Goal: Information Seeking & Learning: Find specific fact

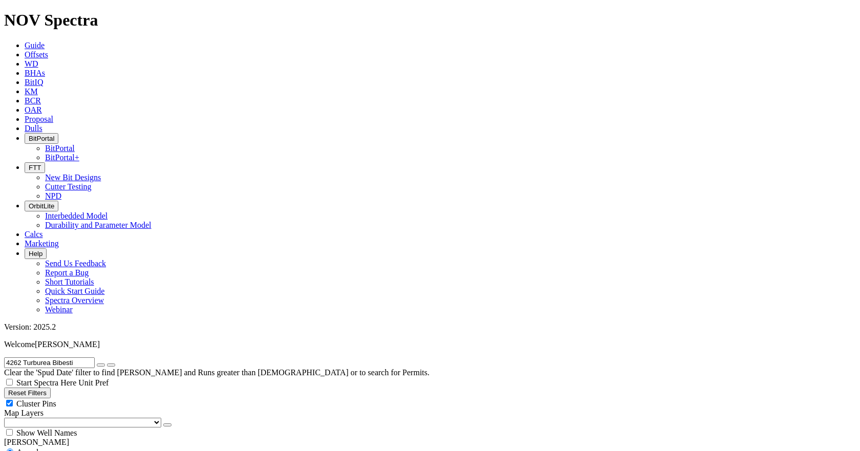
click at [78, 357] on input "4262 Turburea Bibesti" at bounding box center [49, 362] width 91 height 11
click at [61, 357] on input "ISA-301" at bounding box center [49, 362] width 91 height 11
click at [47, 357] on input "ISA-30" at bounding box center [49, 362] width 91 height 11
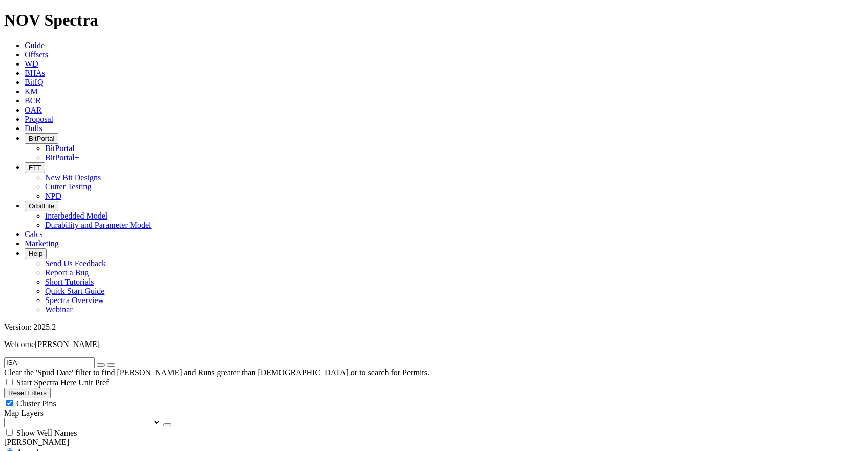
type input "ISA"
radio input "false"
radio input "true"
click at [49, 357] on input "ISA" at bounding box center [49, 362] width 91 height 11
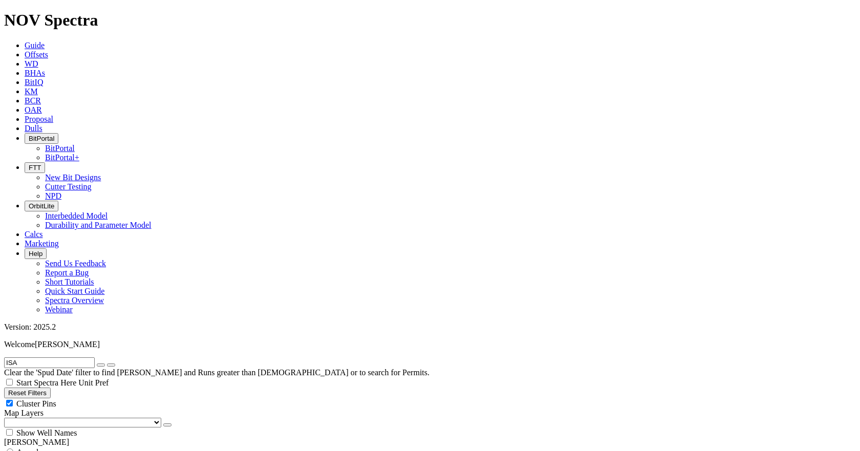
paste input "A279094"
type input "A279094"
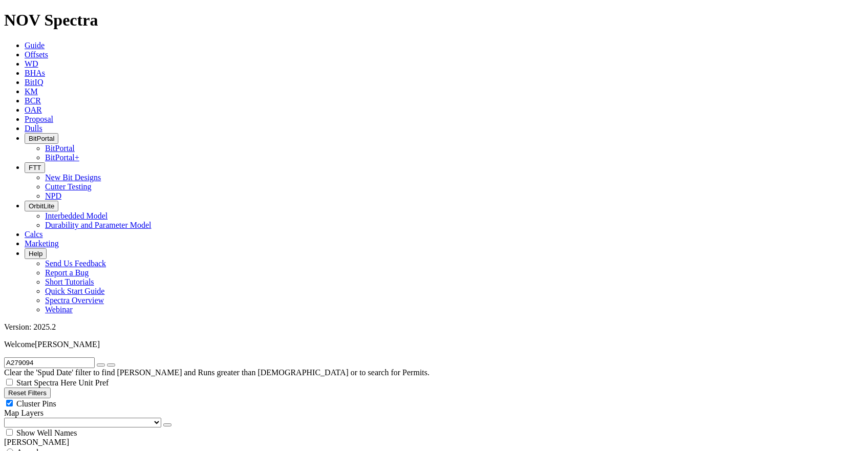
type input "5.6"
type input "5"
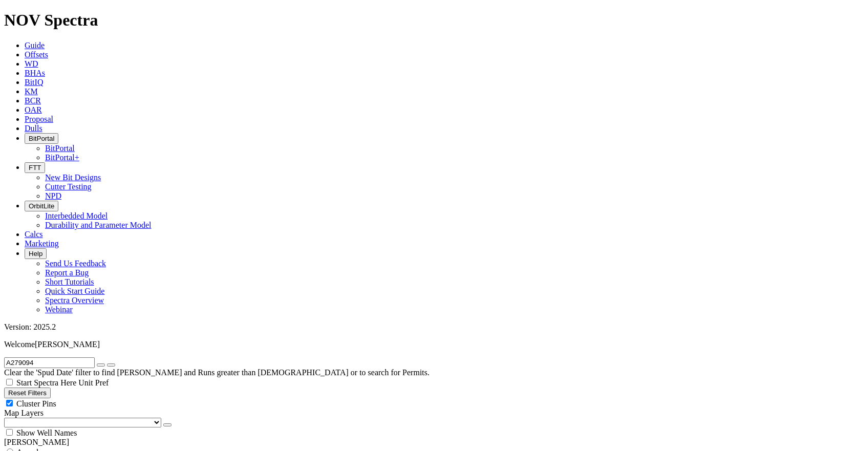
type input "6"
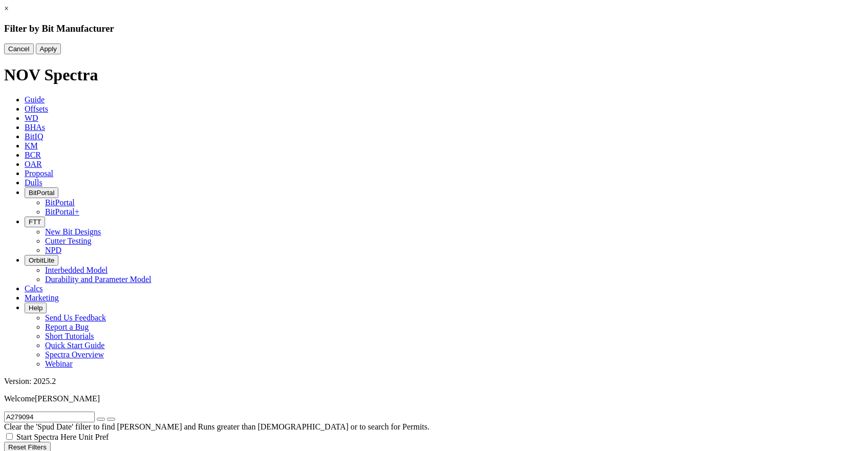
click at [59, 54] on div "× Filter by Bit Manufacturer Cancel Apply" at bounding box center [430, 29] width 852 height 50
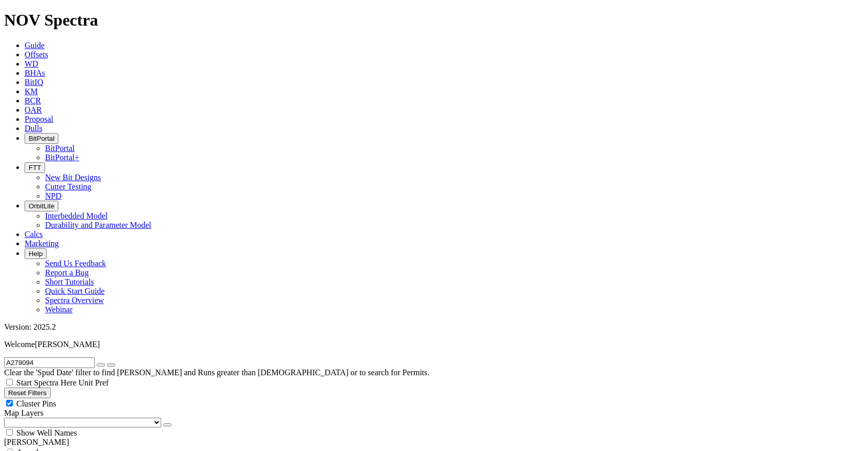
scroll to position [0, 0]
click at [101, 365] on icon "button" at bounding box center [101, 365] width 0 height 0
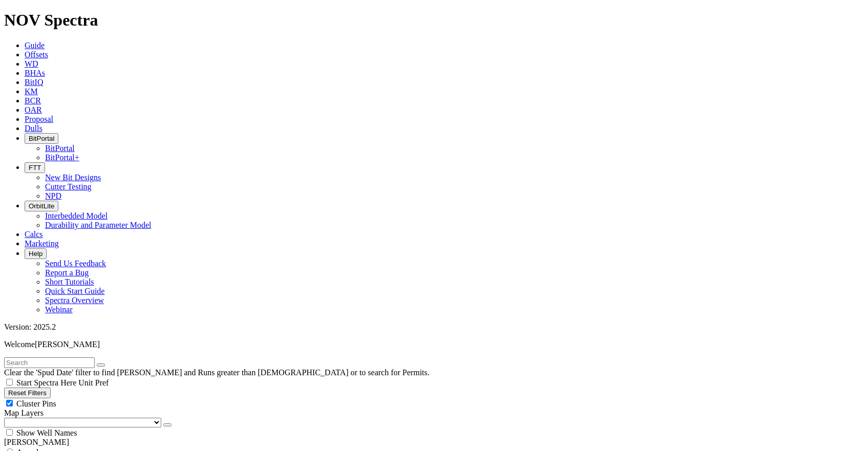
scroll to position [256, 0]
click at [95, 357] on input "text" at bounding box center [49, 362] width 91 height 11
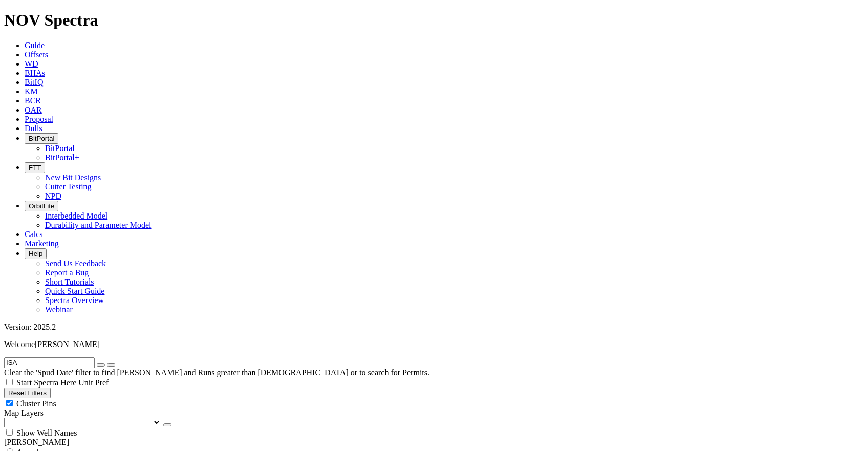
type input "ISA"
click at [107, 364] on button "submit" at bounding box center [111, 365] width 8 height 3
click at [111, 365] on icon "submit" at bounding box center [111, 365] width 0 height 0
select select
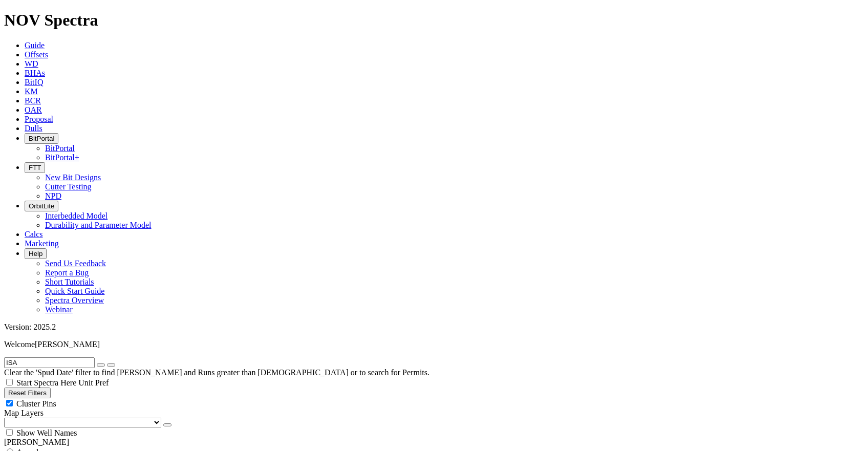
scroll to position [184, 0]
click at [48, 388] on button "Reset Filters" at bounding box center [27, 393] width 47 height 11
checkbox input "true"
type input "[DATE]"
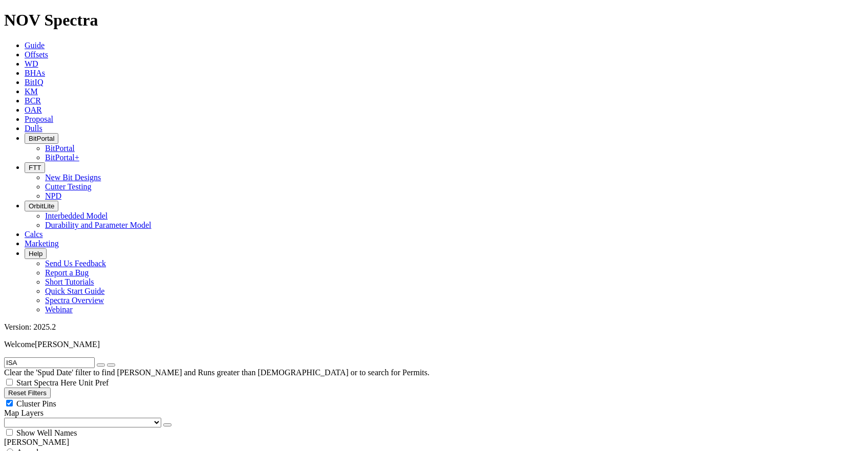
select select
click at [77, 357] on input "text" at bounding box center [49, 362] width 91 height 11
click at [107, 364] on button "submit" at bounding box center [111, 365] width 8 height 3
click at [42, 357] on input "ISA" at bounding box center [49, 362] width 91 height 11
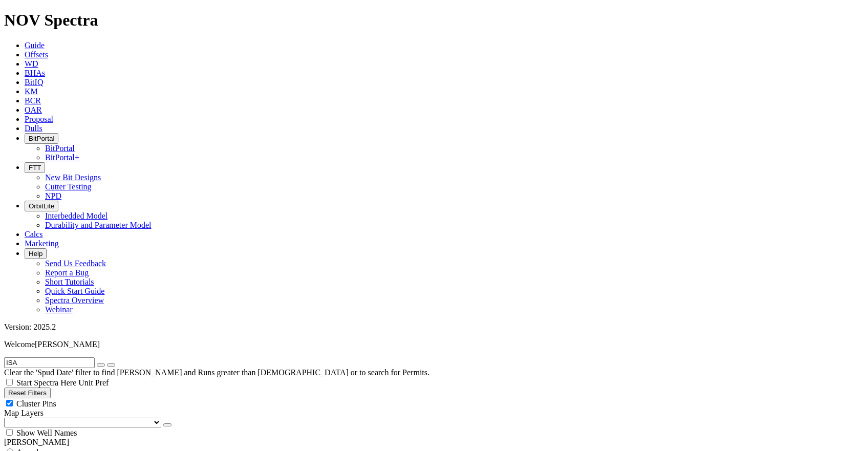
click at [41, 357] on input "ISA" at bounding box center [49, 362] width 91 height 11
paste input "WRDC-6"
click at [60, 357] on input "WRDC-6" at bounding box center [49, 362] width 91 height 11
type input "WRDC"
click at [107, 364] on button "submit" at bounding box center [111, 365] width 8 height 3
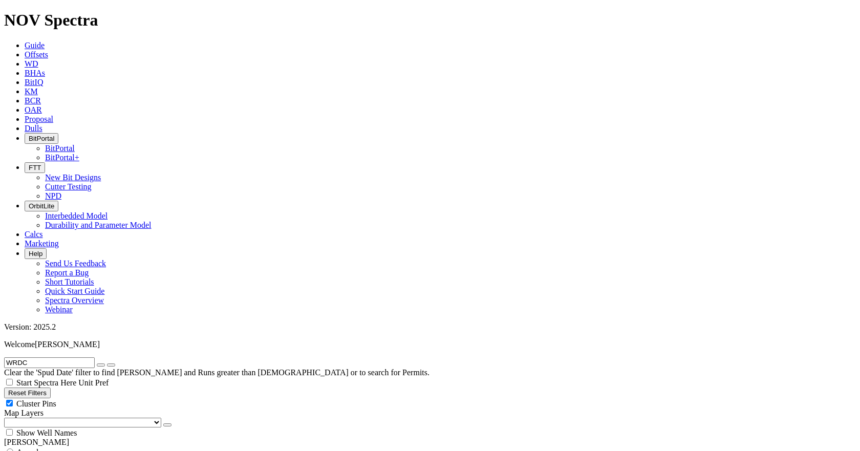
click at [73, 357] on input "WRDC" at bounding box center [49, 362] width 91 height 11
